Goal: Task Accomplishment & Management: Use online tool/utility

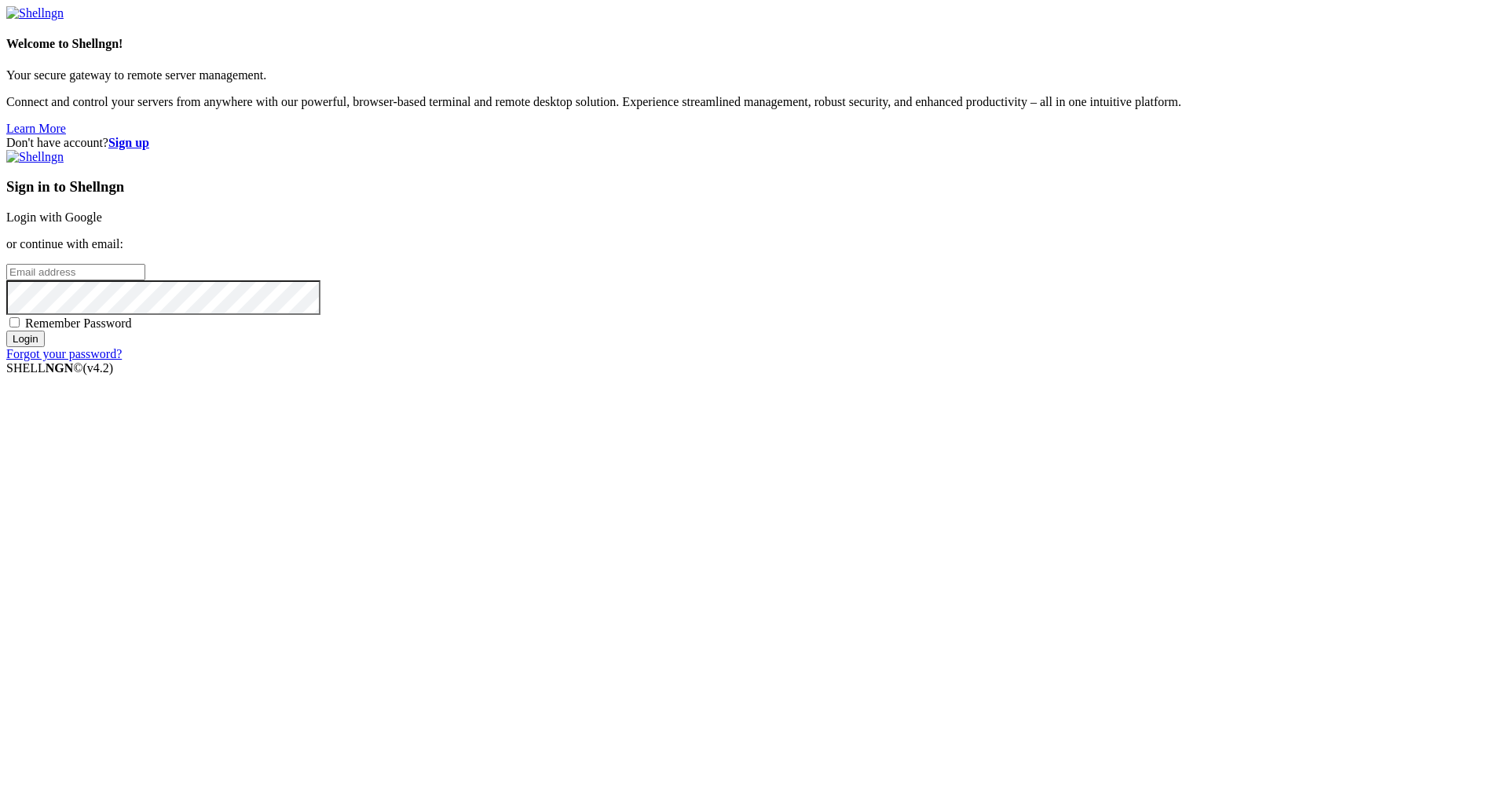
type input "[PERSON_NAME][EMAIL_ADDRESS][DOMAIN_NAME]"
click at [44, 347] on input "Login" at bounding box center [26, 339] width 39 height 16
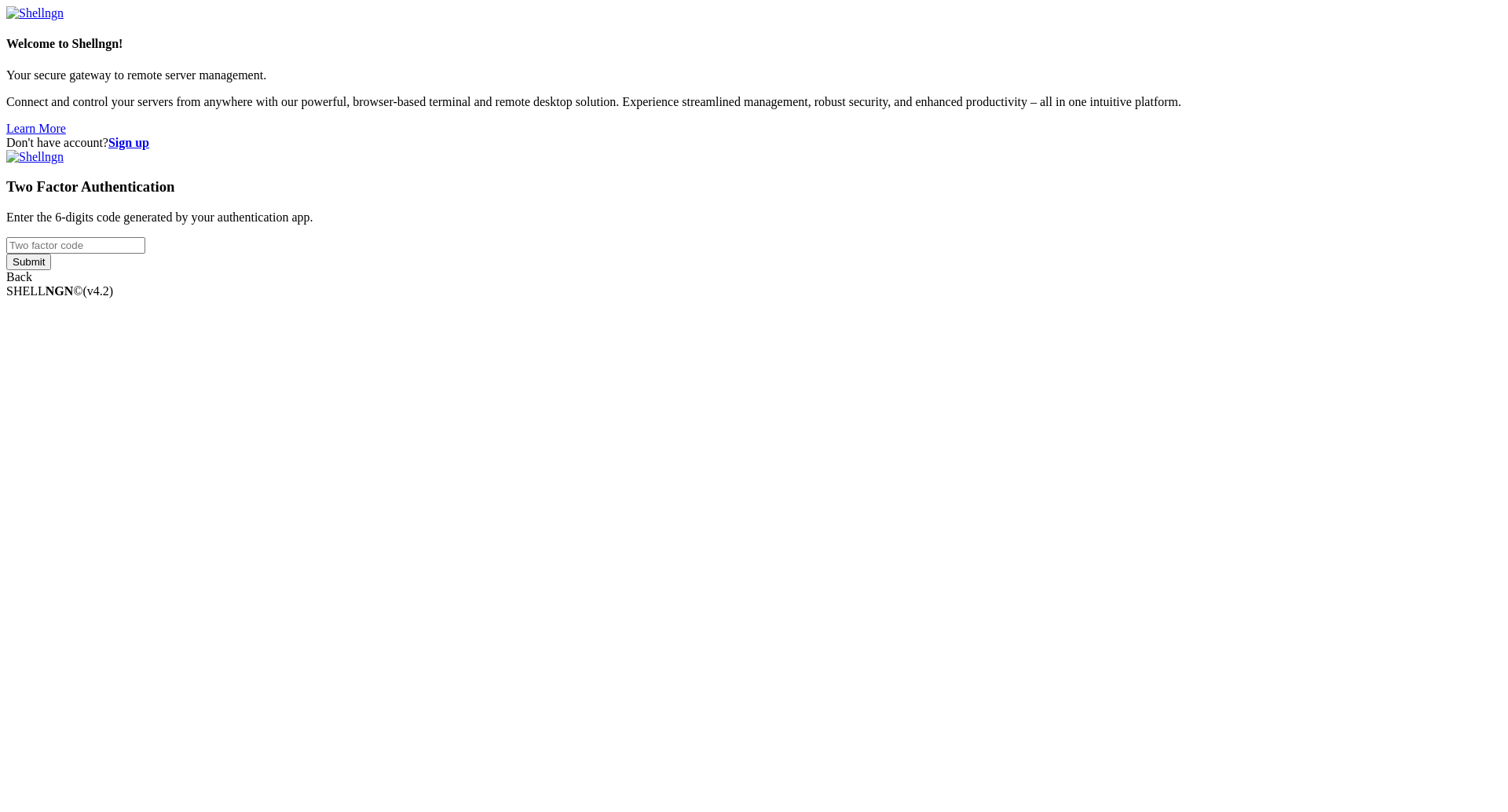
click at [145, 254] on input "number" at bounding box center [76, 246] width 139 height 16
type input "747651"
click at [51, 270] on input "Submit" at bounding box center [28, 262] width 44 height 16
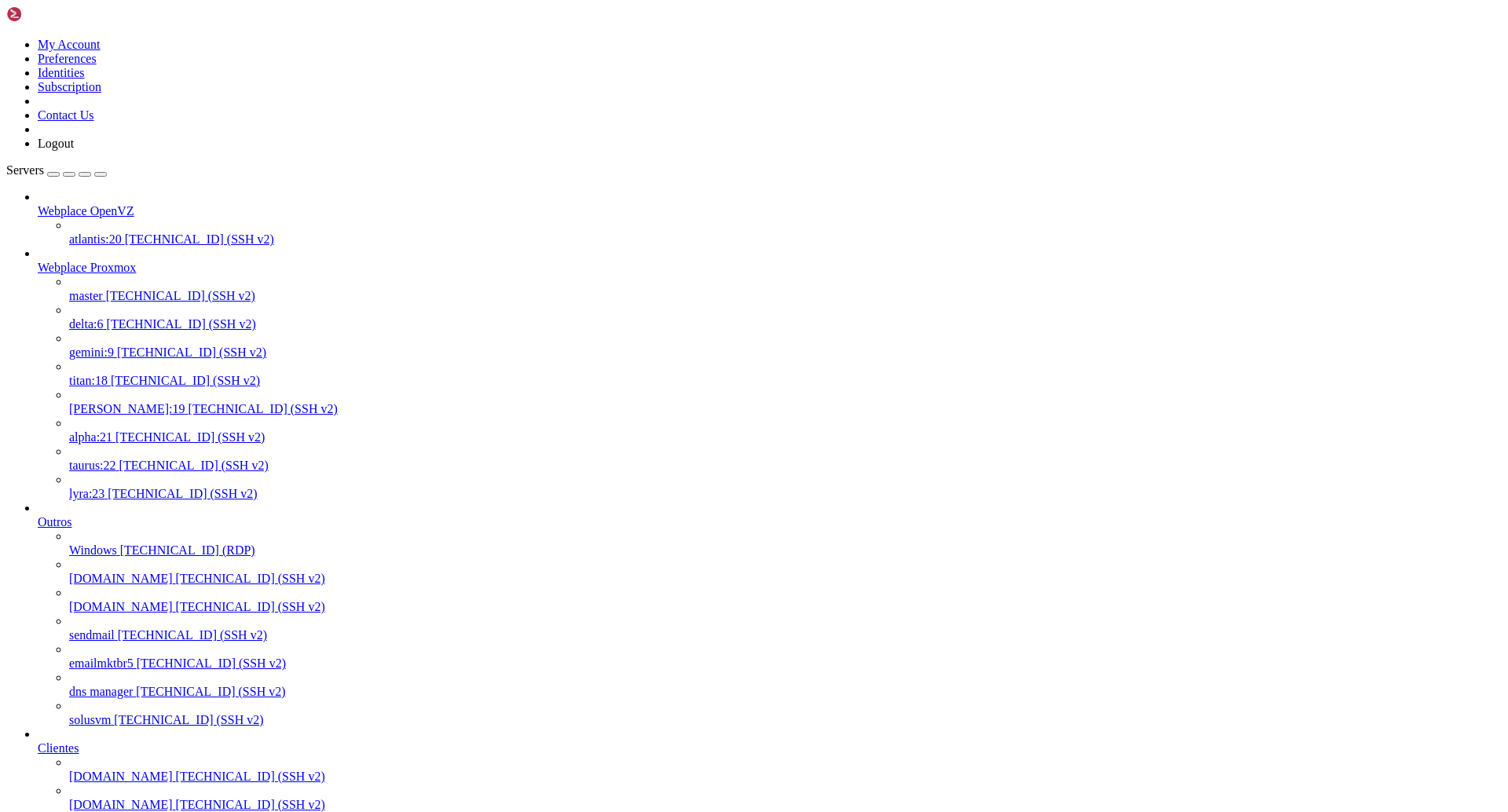
click at [110, 318] on link "delta:6 [TECHNICAL_ID] (SSH v2)" at bounding box center [786, 324] width 1433 height 14
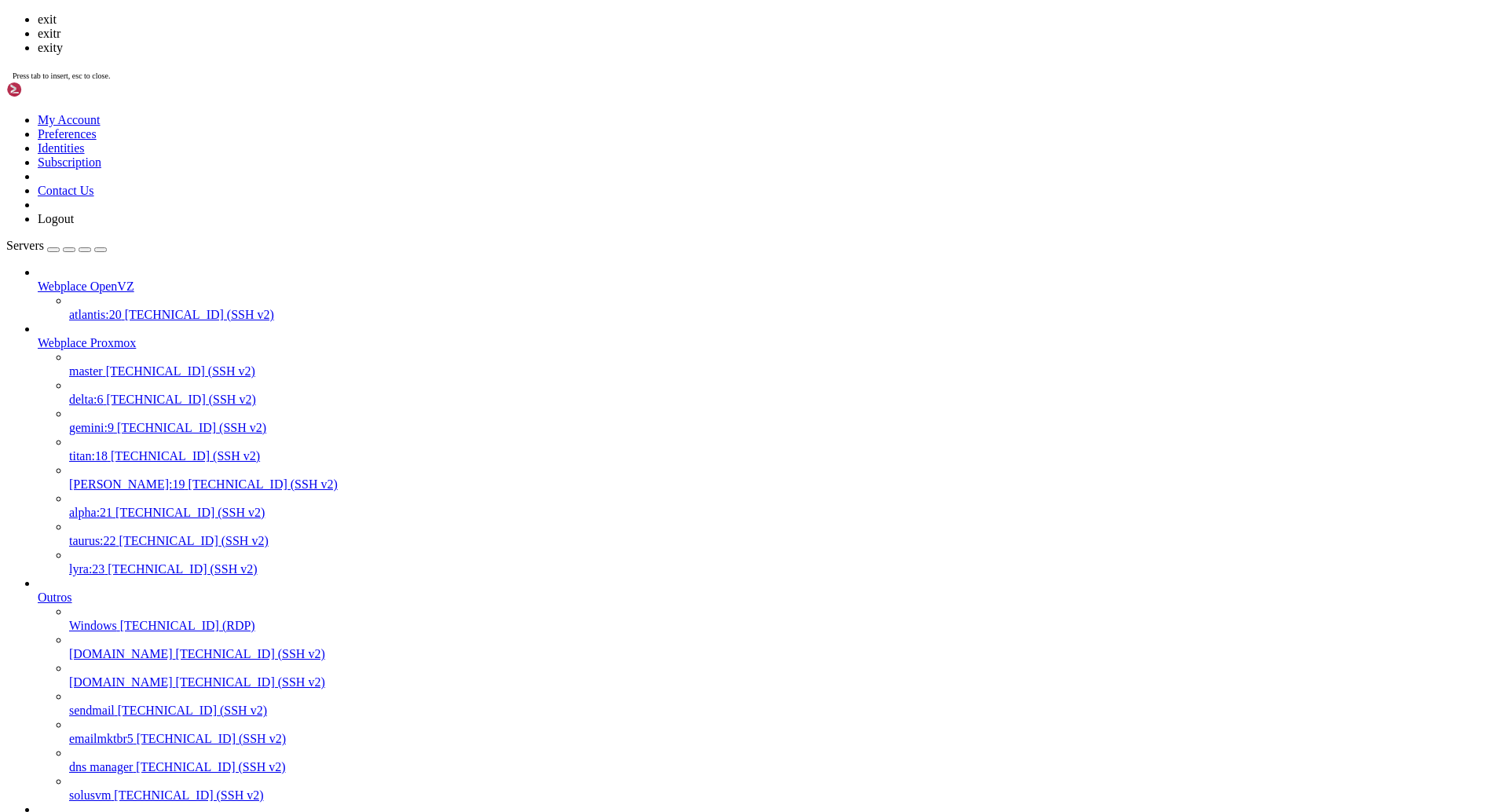
scroll to position [5019, 0]
